Goal: Task Accomplishment & Management: Manage account settings

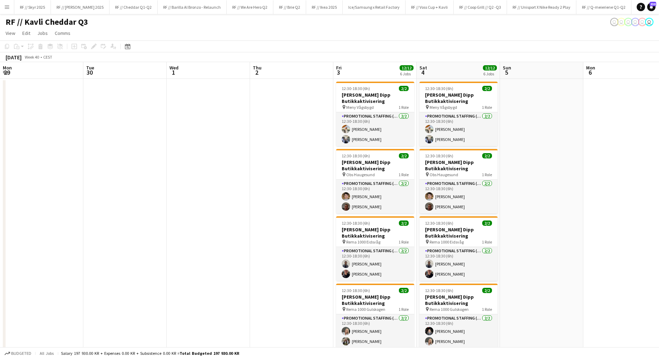
scroll to position [0, 204]
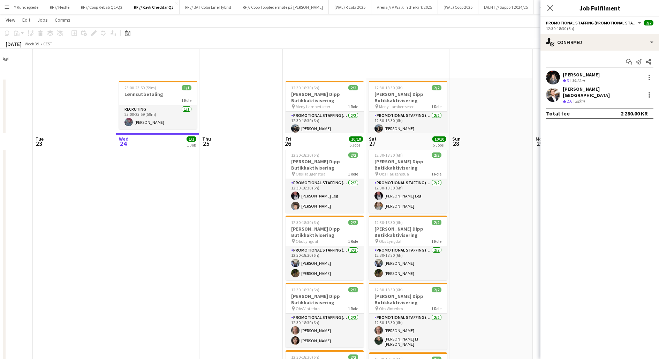
scroll to position [84, 0]
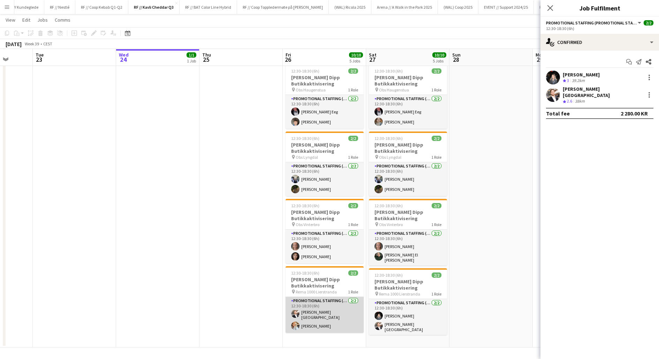
click at [316, 317] on app-card-role "Promotional Staffing (Promotional Staff) 2/2 12:30-18:30 (6h) Hans Torstein Lær…" at bounding box center [325, 315] width 78 height 36
click at [256, 315] on app-date-cell at bounding box center [241, 170] width 83 height 353
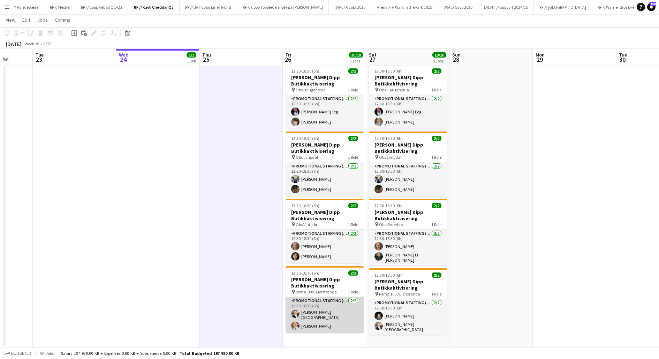
click at [297, 314] on app-user-avatar at bounding box center [295, 313] width 8 height 8
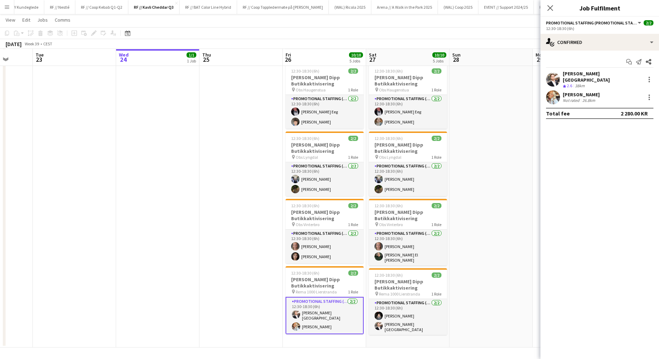
click at [555, 92] on app-user-avatar at bounding box center [553, 97] width 14 height 14
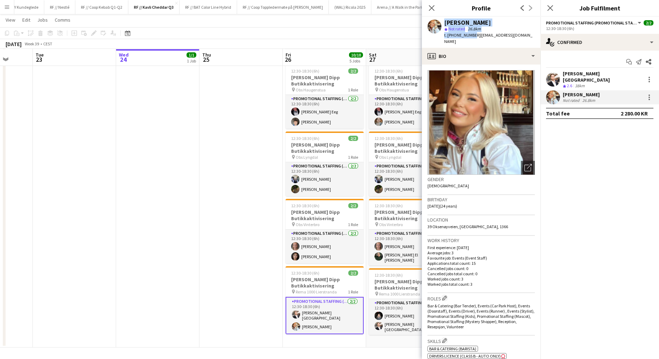
drag, startPoint x: 470, startPoint y: 36, endPoint x: 441, endPoint y: 20, distance: 32.8
click at [441, 20] on div "Aurora Hansen star Not rated 26.8km t. +4740627276 | aurorahansenn@gmail.com" at bounding box center [481, 32] width 119 height 31
copy div "Aurora Hansen star Not rated 26.8km t. +4740627276"
click at [603, 83] on div "Crew rating 2.6 38km" at bounding box center [603, 86] width 80 height 6
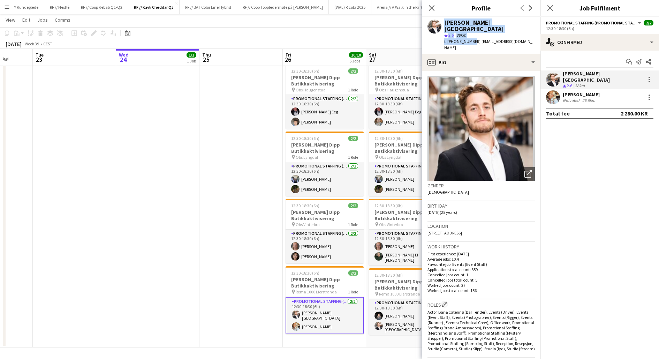
drag, startPoint x: 471, startPoint y: 35, endPoint x: 442, endPoint y: 17, distance: 33.2
click at [442, 17] on div "Hans Torstein Lærum star 2.6 38km t. +4790559372 | htlarum@gmail.com" at bounding box center [481, 35] width 119 height 37
copy div "Hans Torstein Lærum star 2.6 38km t. +4790559372"
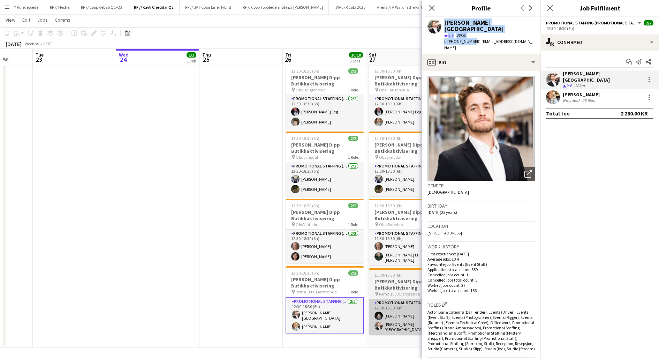
click at [391, 315] on app-card-role "Promotional Staffing (Promotional Staff) 2/2 12:30-18:30 (6h) Honya Khalid Hans…" at bounding box center [408, 317] width 78 height 36
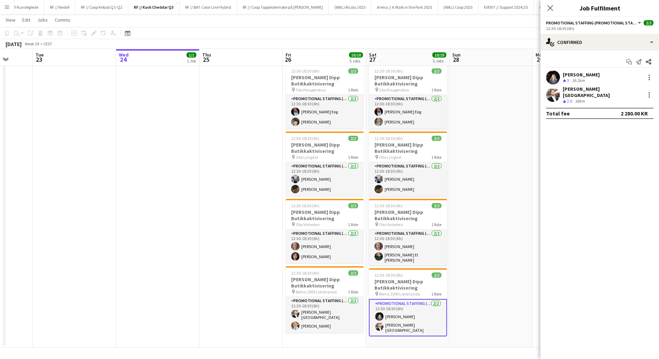
click at [555, 74] on app-user-avatar at bounding box center [553, 77] width 14 height 14
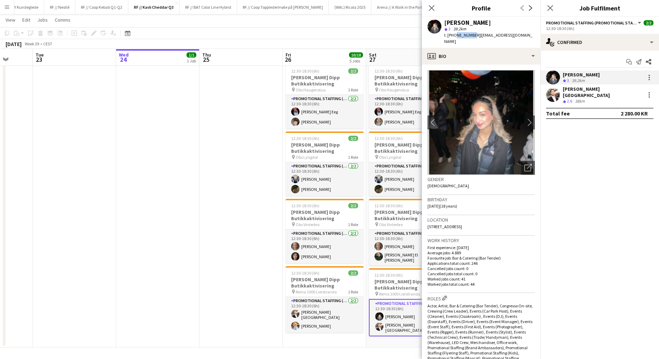
drag, startPoint x: 470, startPoint y: 35, endPoint x: 454, endPoint y: 34, distance: 16.1
click at [454, 34] on span "t. +4748684635" at bounding box center [462, 34] width 36 height 5
copy span "48684635"
click at [468, 34] on span "t. +4748684635" at bounding box center [462, 34] width 36 height 5
drag, startPoint x: 470, startPoint y: 36, endPoint x: 446, endPoint y: 22, distance: 28.1
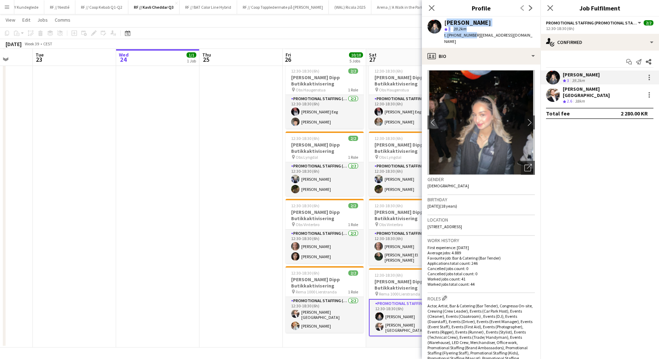
click at [446, 22] on div "Honya Khalid star 3 39.2km t. +4748684635 | honyakamal07@hotmail.com" at bounding box center [489, 32] width 91 height 25
copy div "Honya Khalid star 3 39.2km t. +4748684635"
drag, startPoint x: 487, startPoint y: 220, endPoint x: 427, endPoint y: 220, distance: 60.4
click at [427, 220] on app-crew-profile-bio "chevron-left chevron-right Open photos pop-in Gender Female Birthday 15-05-2007…" at bounding box center [481, 212] width 119 height 294
copy span "143 Haugerudhagan, Oslo, 0673"
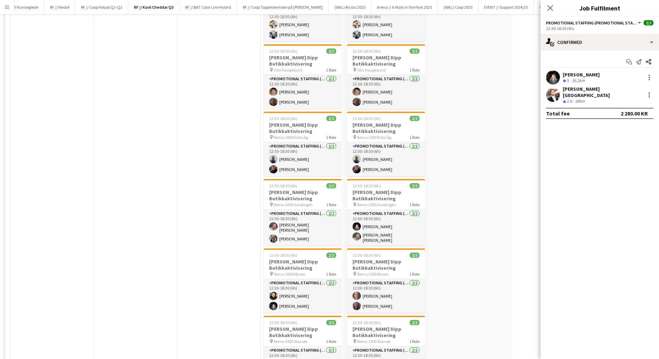
scroll to position [0, 0]
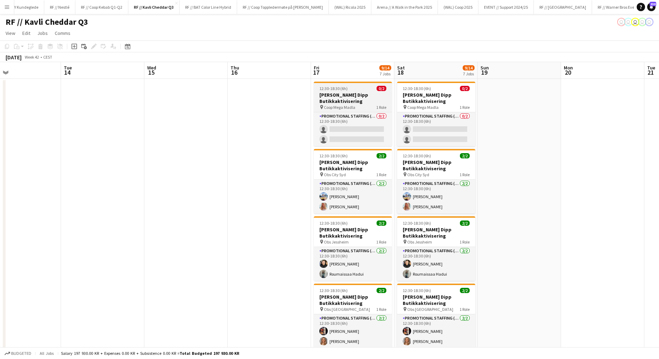
click at [354, 97] on h3 "[PERSON_NAME] Dipp Butikkaktivisering" at bounding box center [353, 98] width 78 height 13
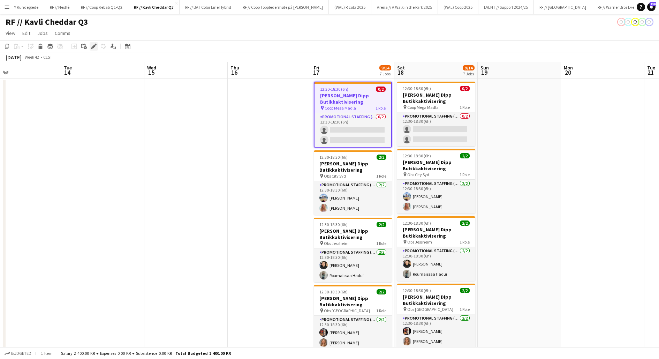
click at [96, 46] on icon "Edit" at bounding box center [94, 47] width 6 height 6
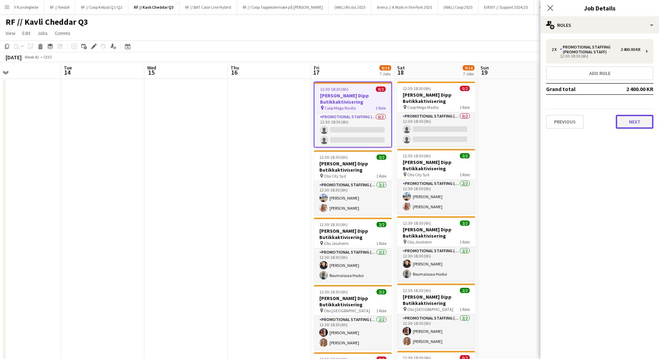
click at [628, 121] on button "Next" at bounding box center [635, 122] width 38 height 14
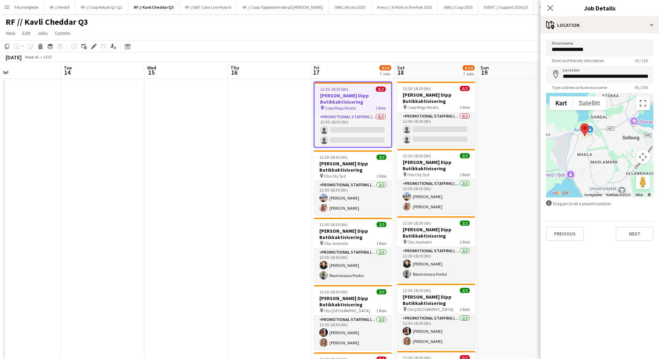
drag, startPoint x: 574, startPoint y: 149, endPoint x: 577, endPoint y: 145, distance: 5.2
click at [577, 145] on div at bounding box center [599, 145] width 107 height 105
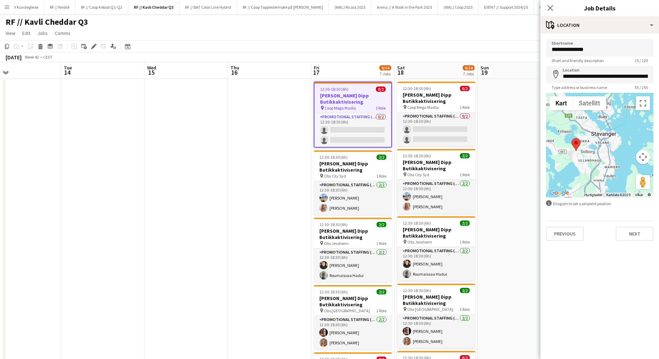
drag, startPoint x: 561, startPoint y: 145, endPoint x: 562, endPoint y: 154, distance: 8.8
click at [562, 154] on div at bounding box center [599, 145] width 107 height 105
click at [493, 148] on app-date-cell at bounding box center [519, 323] width 83 height 489
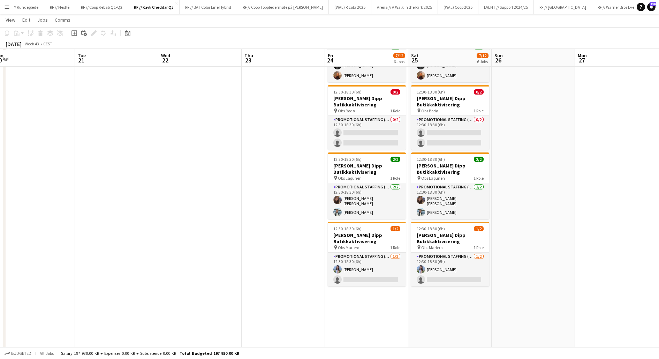
scroll to position [199, 0]
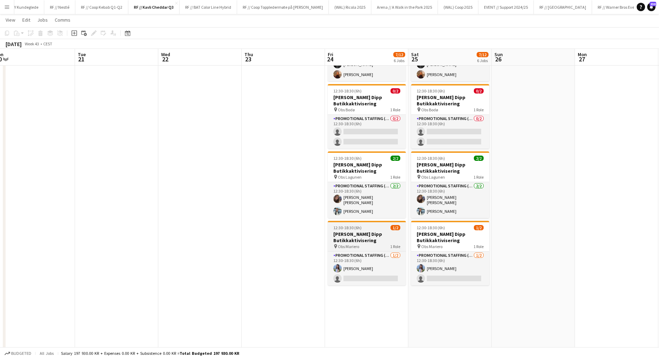
click at [355, 234] on h3 "[PERSON_NAME] Dipp Butikkaktivisering" at bounding box center [367, 237] width 78 height 13
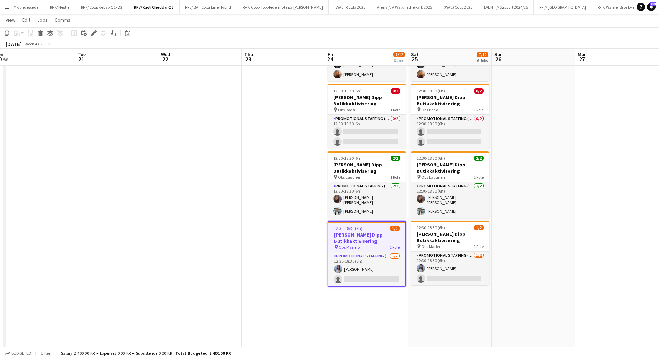
click at [280, 229] on app-date-cell at bounding box center [283, 123] width 83 height 489
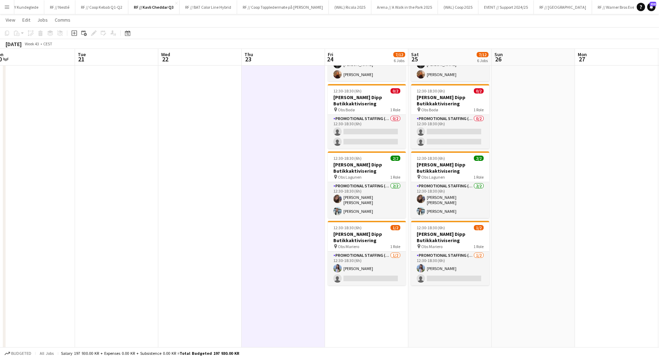
click at [280, 229] on app-date-cell at bounding box center [283, 123] width 83 height 489
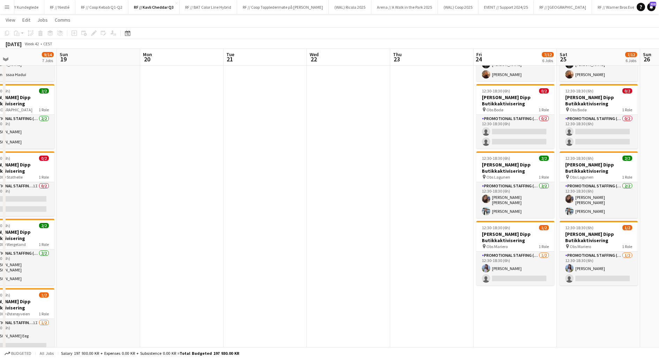
scroll to position [0, 188]
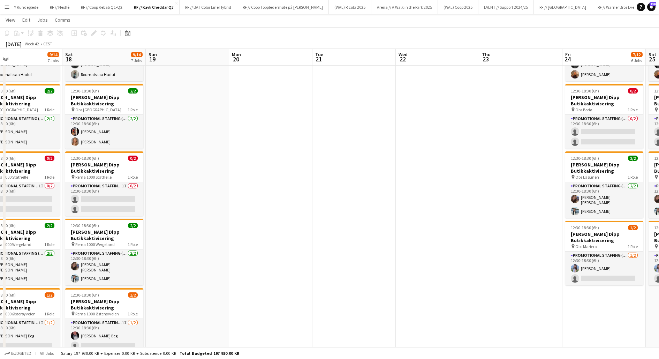
click at [162, 139] on app-date-cell at bounding box center [187, 123] width 83 height 489
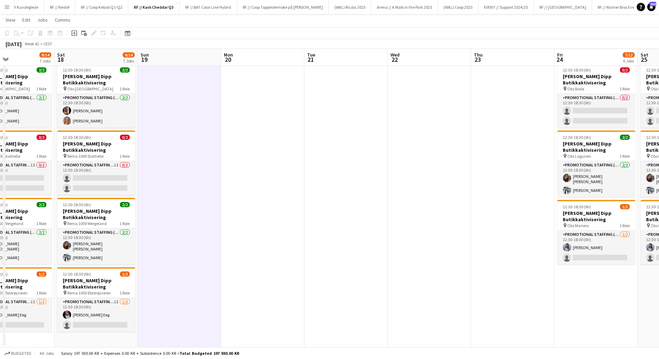
scroll to position [0, 195]
click at [169, 171] on app-date-cell at bounding box center [180, 102] width 83 height 489
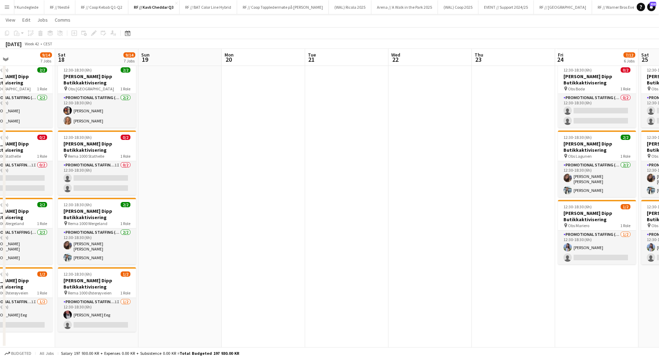
click at [169, 171] on app-date-cell at bounding box center [180, 102] width 83 height 489
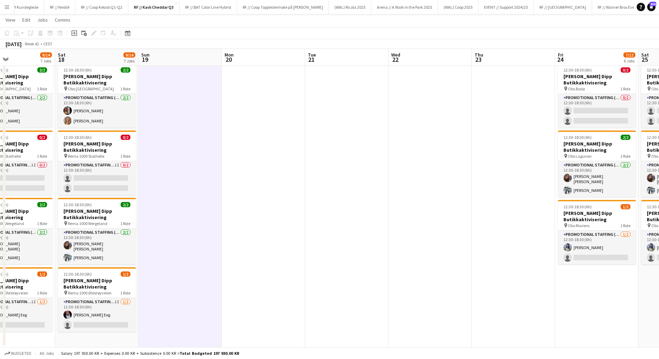
click at [589, 280] on app-date-cell "12:30-18:30 (6h) 0/2 Kavli Cheddar Dipp Butikkaktivisering pin CC Mat Gjøvk 1 R…" at bounding box center [596, 102] width 83 height 489
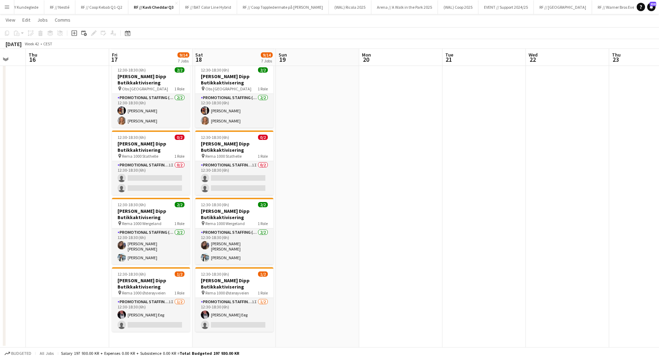
scroll to position [0, 233]
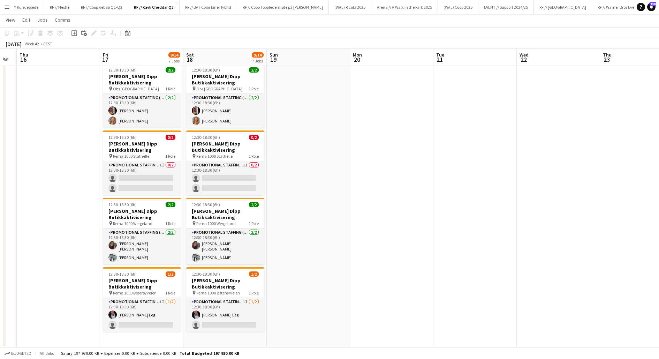
click at [326, 232] on app-date-cell at bounding box center [308, 102] width 83 height 489
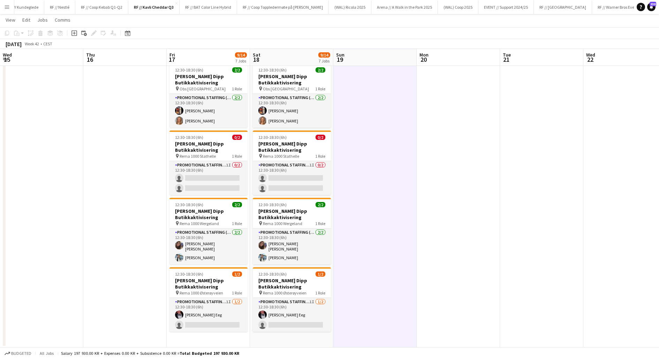
scroll to position [0, 156]
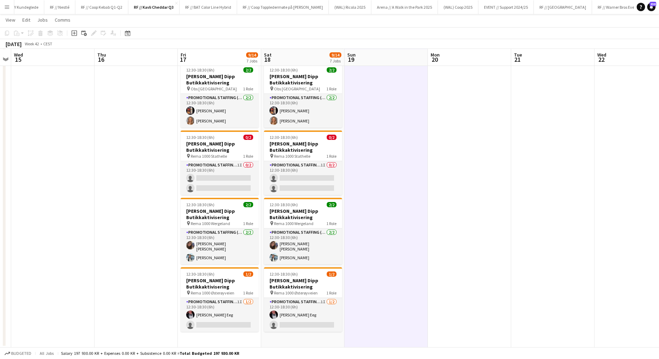
click at [376, 252] on app-date-cell at bounding box center [386, 102] width 83 height 489
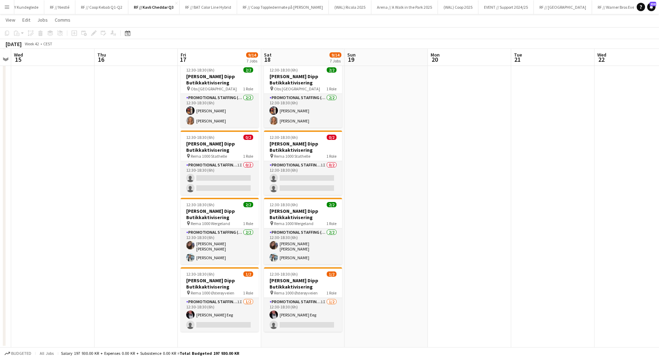
click at [365, 241] on app-date-cell at bounding box center [386, 102] width 83 height 489
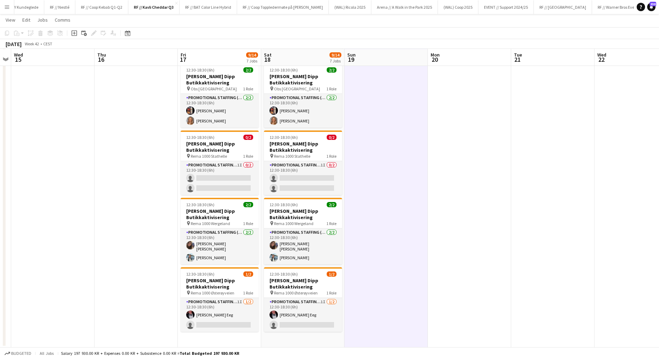
click at [365, 241] on app-date-cell at bounding box center [386, 102] width 83 height 489
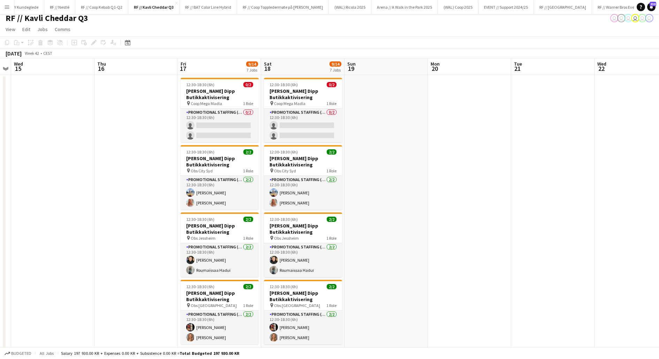
scroll to position [0, 0]
